Goal: Find specific page/section: Find specific page/section

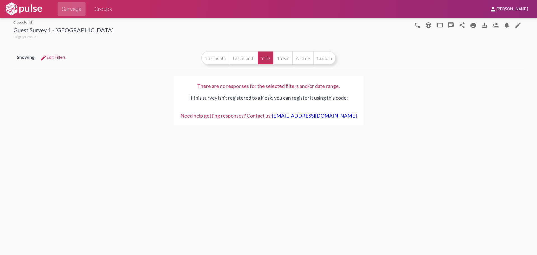
click at [29, 22] on link "arrow_back_ios back to list" at bounding box center [63, 22] width 100 height 4
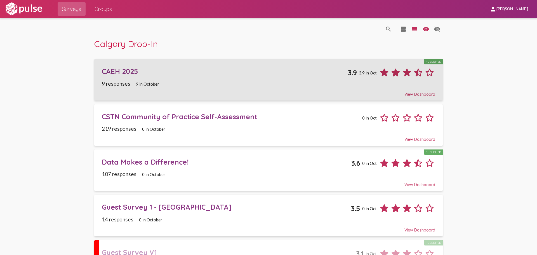
click at [113, 72] on div "CAEH 2025" at bounding box center [225, 71] width 246 height 9
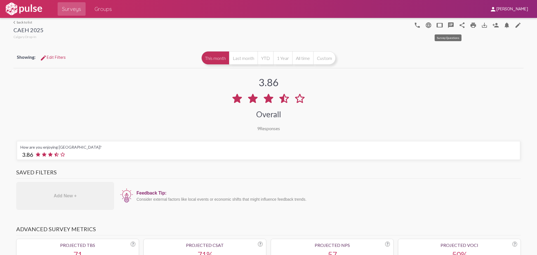
click at [448, 27] on mat-icon "speaker_notes" at bounding box center [451, 25] width 7 height 7
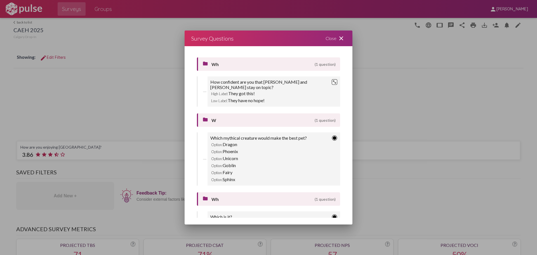
click at [343, 37] on mat-icon "close" at bounding box center [341, 38] width 7 height 7
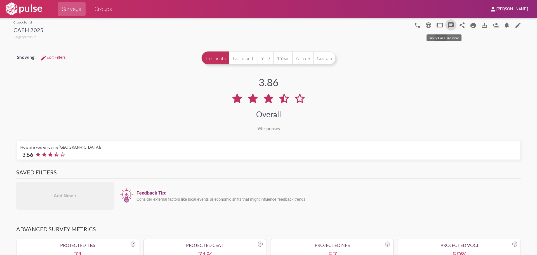
click at [436, 25] on mat-icon "tablet" at bounding box center [439, 25] width 7 height 7
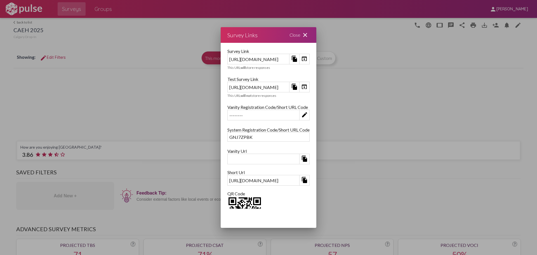
click at [308, 60] on mat-icon "open_in_browser" at bounding box center [304, 58] width 7 height 7
click at [298, 60] on mat-icon "file_copy" at bounding box center [294, 58] width 7 height 7
click at [309, 38] on mat-icon "close" at bounding box center [305, 35] width 7 height 7
